Goal: Transaction & Acquisition: Purchase product/service

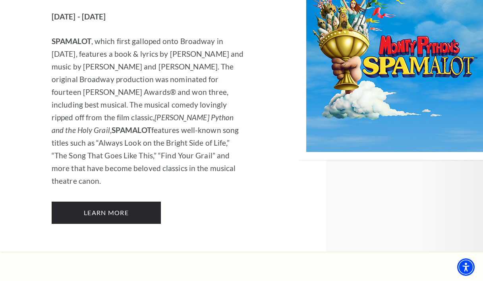
scroll to position [4402, 0]
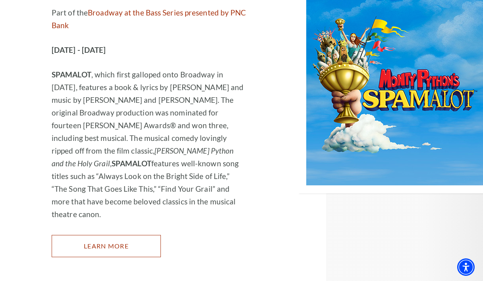
click at [132, 235] on link "Learn More" at bounding box center [106, 246] width 109 height 22
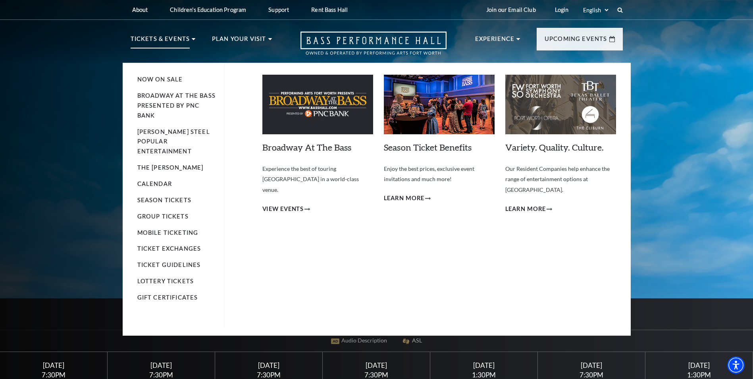
click at [313, 97] on img at bounding box center [318, 105] width 111 height 60
click at [295, 204] on span "View Events" at bounding box center [284, 209] width 42 height 10
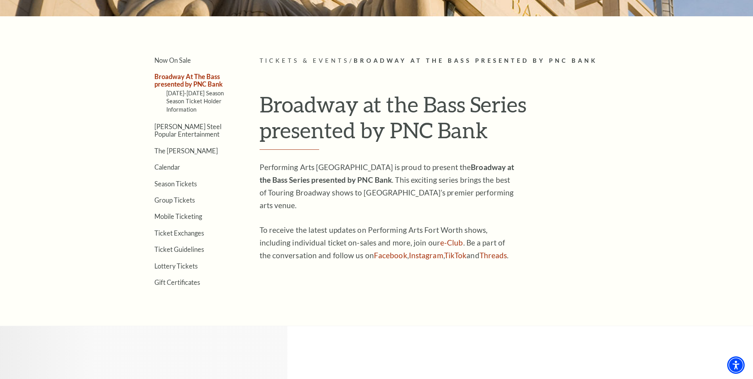
scroll to position [199, 0]
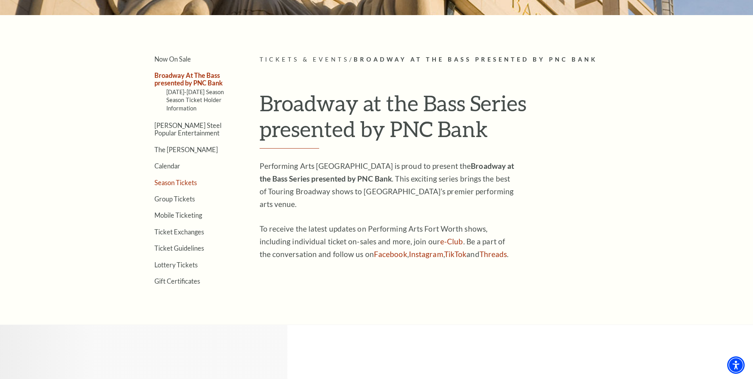
click at [177, 183] on link "Season Tickets" at bounding box center [175, 183] width 42 height 8
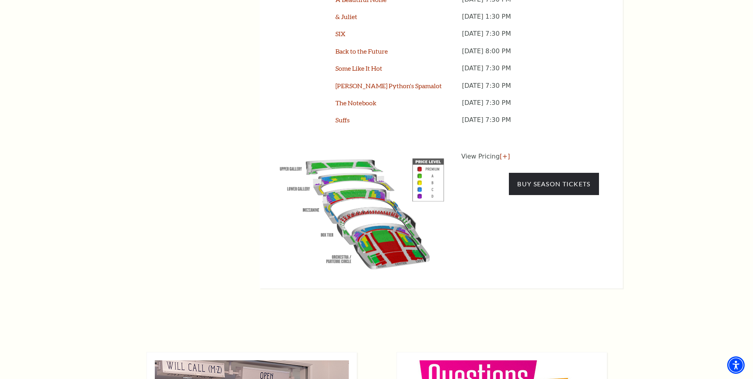
scroll to position [755, 0]
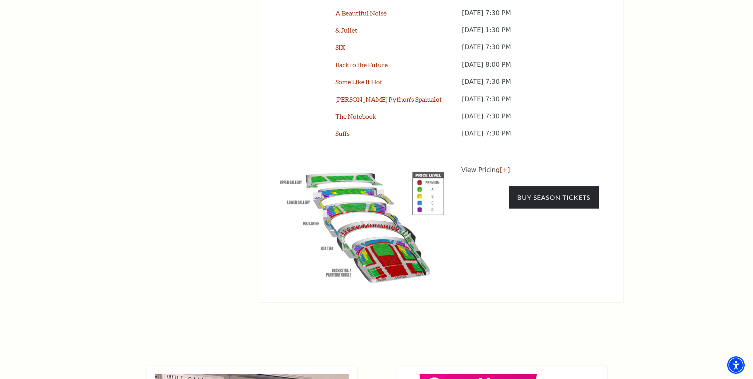
click at [355, 168] on img at bounding box center [362, 225] width 181 height 121
click at [502, 166] on link "[+]" at bounding box center [505, 170] width 10 height 8
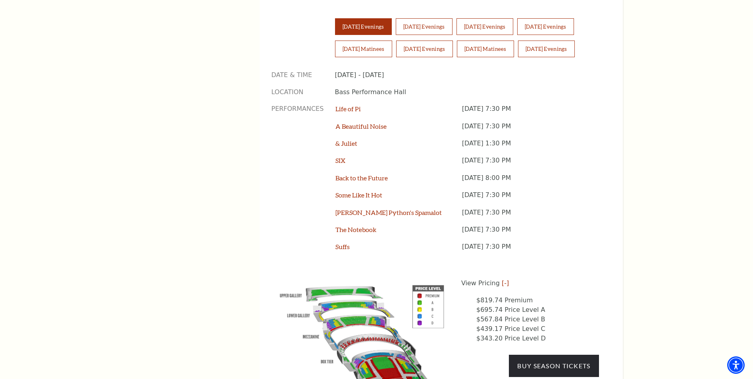
scroll to position [635, 0]
